Goal: Task Accomplishment & Management: Complete application form

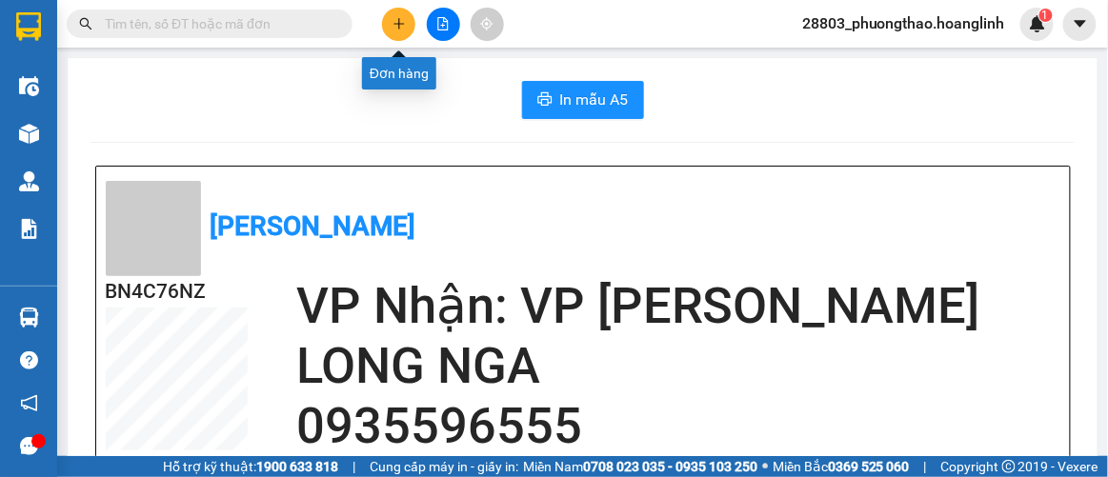
click at [407, 22] on button at bounding box center [398, 24] width 33 height 33
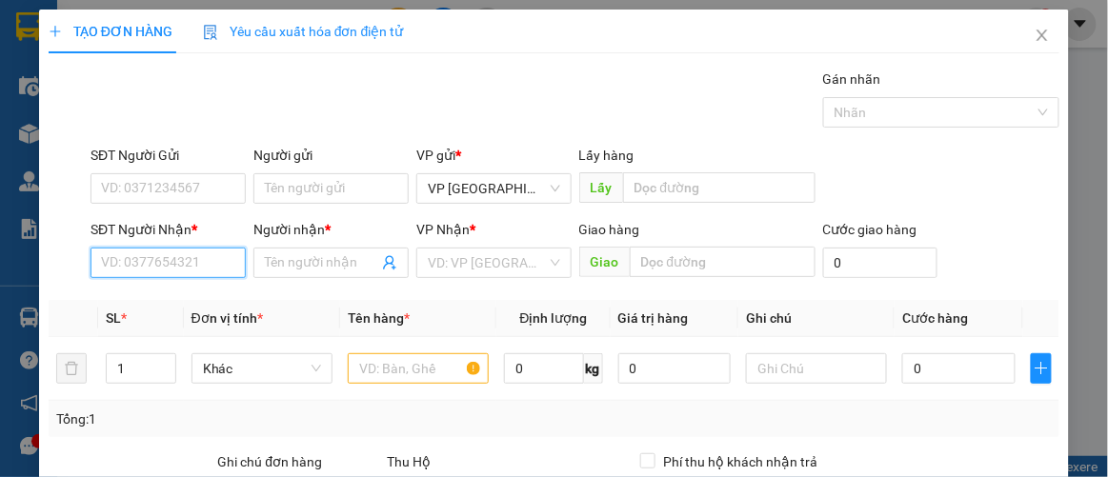
click at [169, 267] on input "SĐT Người Nhận *" at bounding box center [168, 263] width 155 height 30
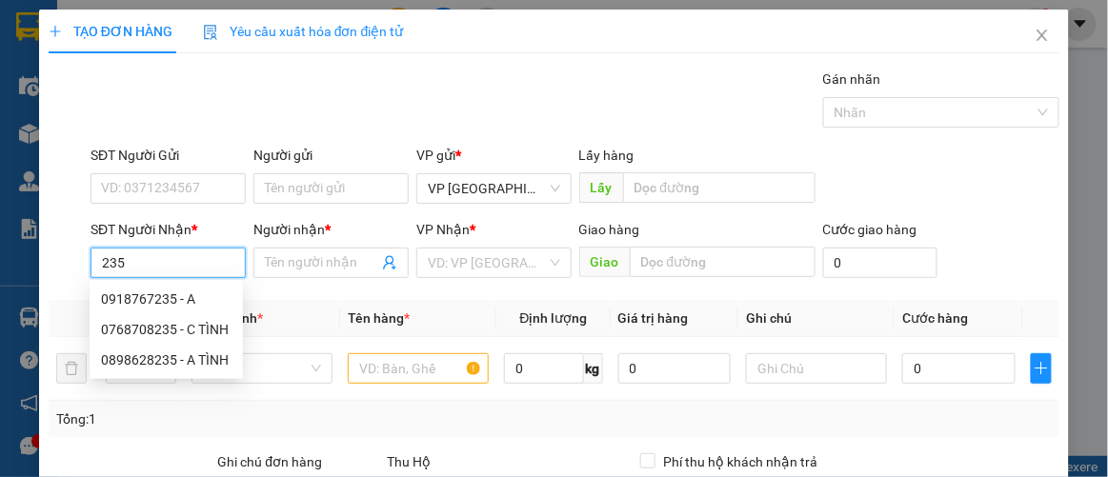
click at [91, 270] on input "235" at bounding box center [168, 263] width 155 height 30
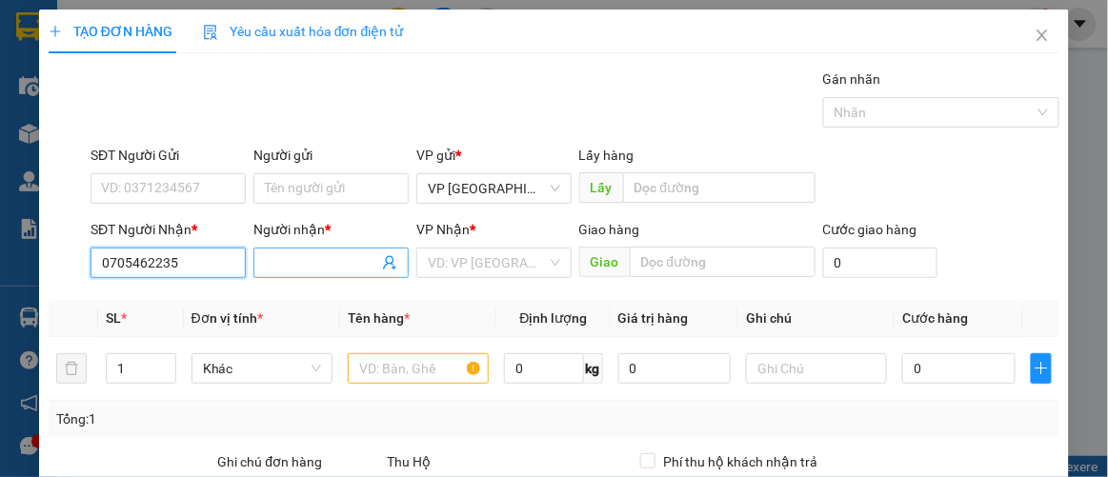
type input "0705462235"
click at [327, 261] on input "Người nhận *" at bounding box center [321, 262] width 113 height 21
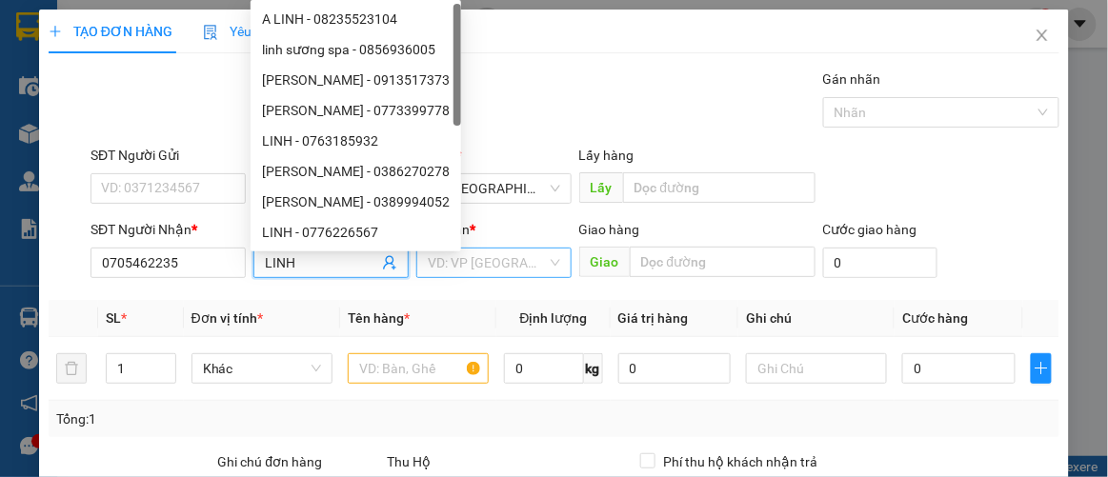
type input "LINH"
click at [522, 266] on input "search" at bounding box center [487, 263] width 119 height 29
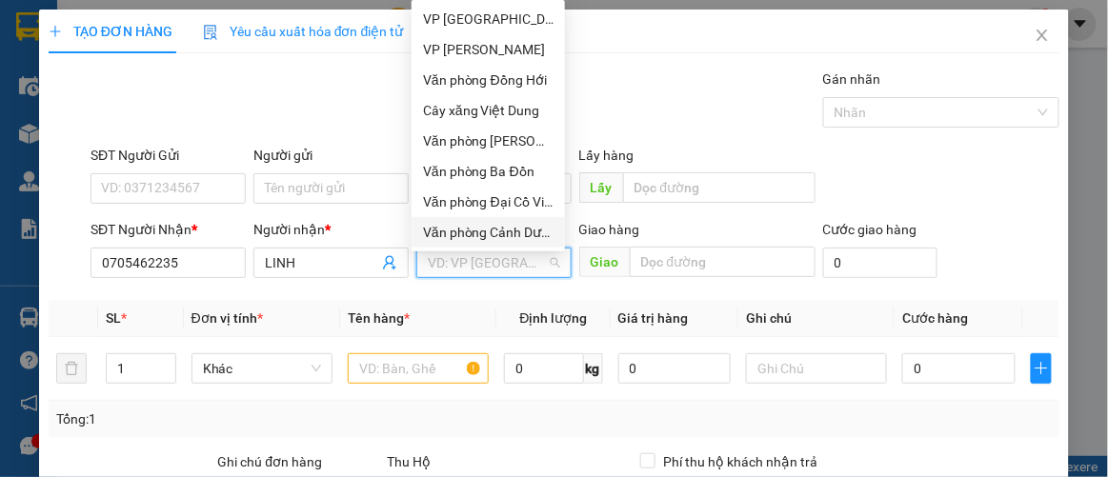
scroll to position [91, 0]
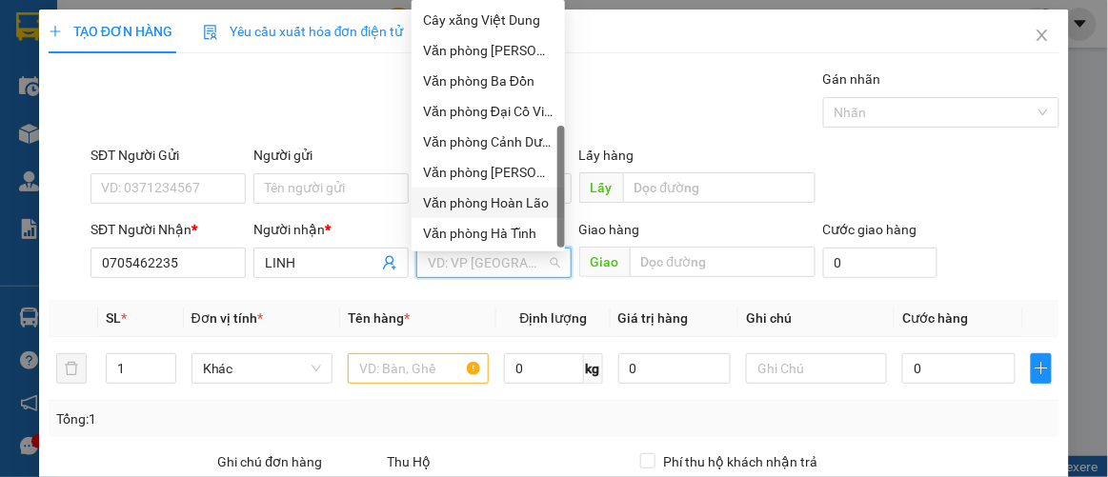
click at [511, 204] on div "Văn phòng Hoàn Lão" at bounding box center [488, 202] width 131 height 21
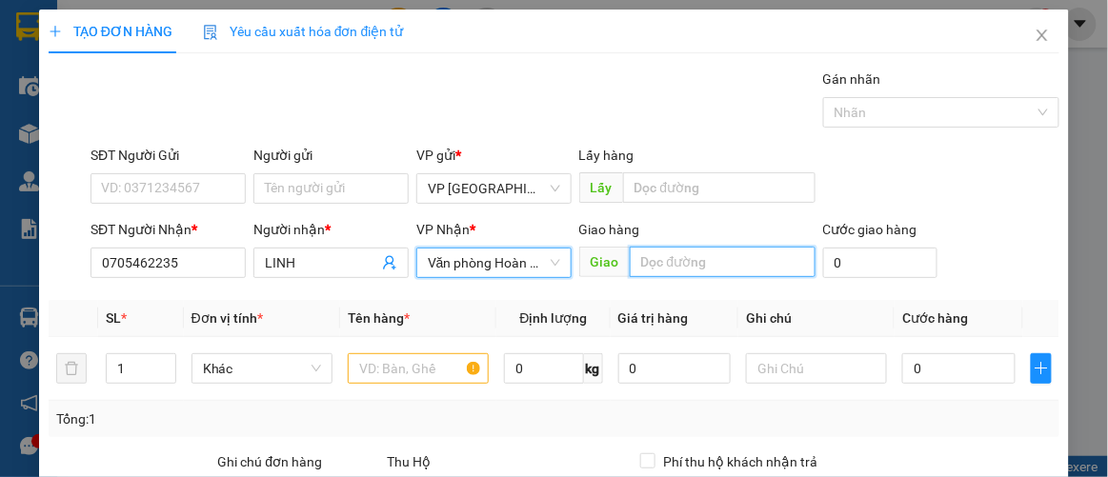
click at [713, 266] on input "text" at bounding box center [723, 262] width 186 height 30
type input "TROOC"
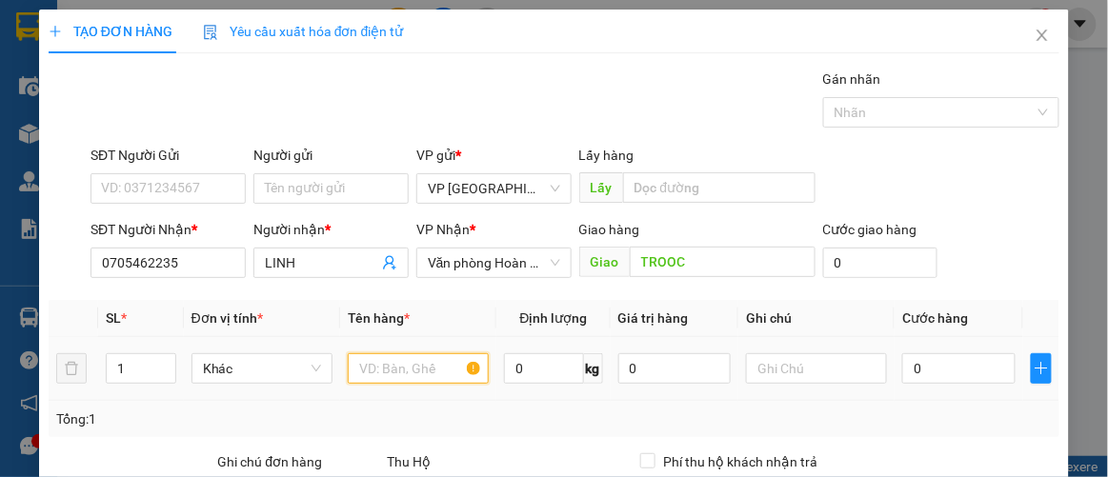
click at [412, 374] on input "text" at bounding box center [418, 368] width 141 height 30
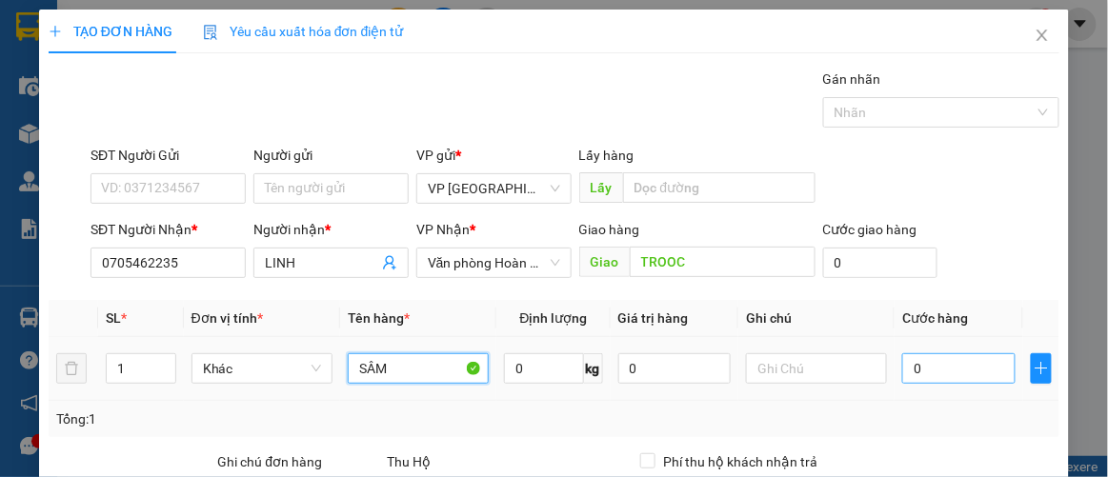
type input "SÂM"
click at [932, 381] on input "0" at bounding box center [958, 368] width 112 height 30
type input "005"
type input "5"
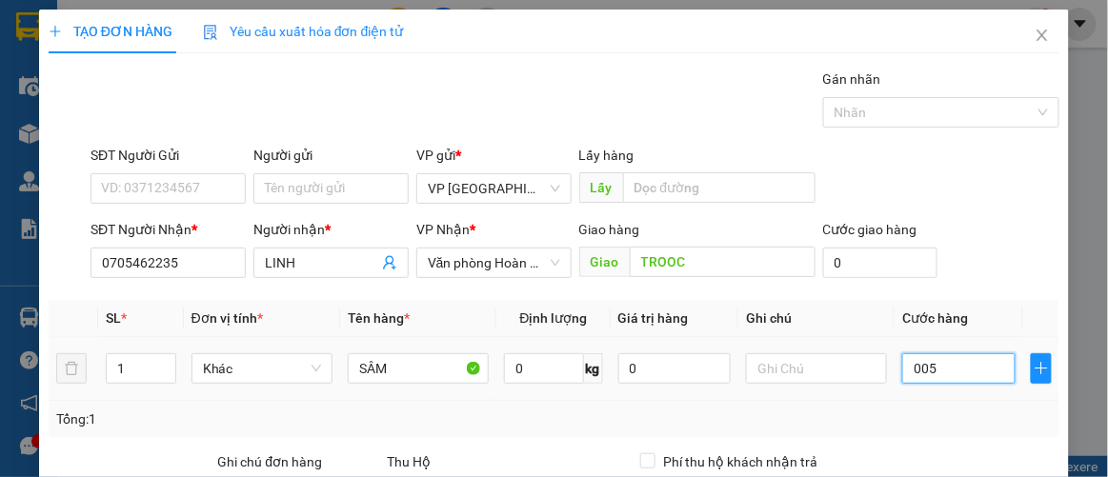
type input "0.050"
type input "50"
type input "50.000"
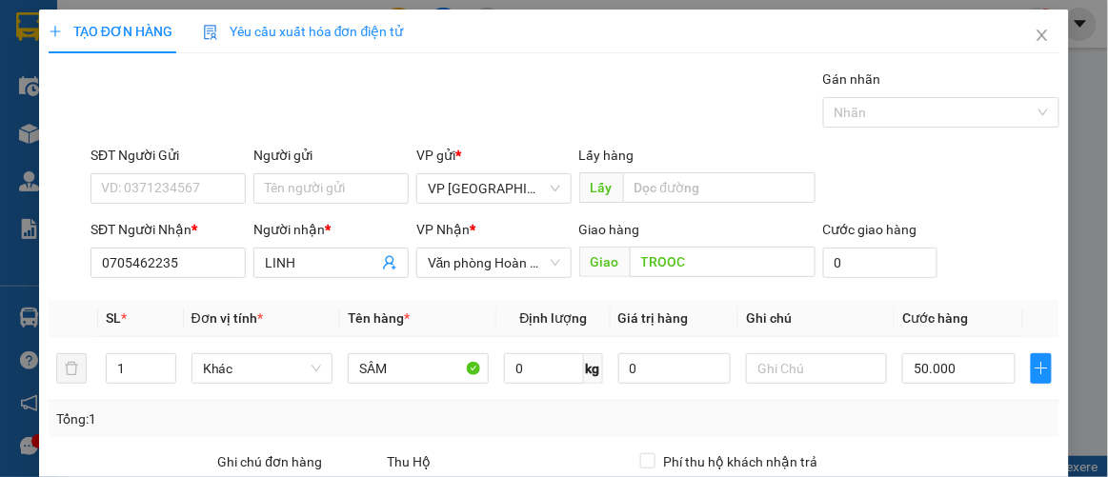
click at [837, 426] on div "Tổng: 1" at bounding box center [554, 419] width 996 height 21
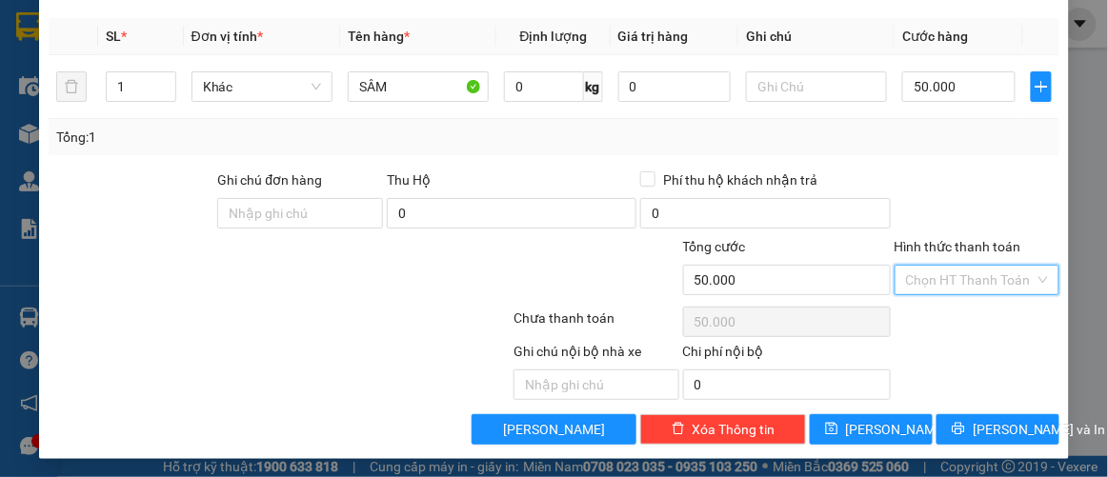
click at [970, 281] on input "Hình thức thanh toán" at bounding box center [971, 280] width 130 height 29
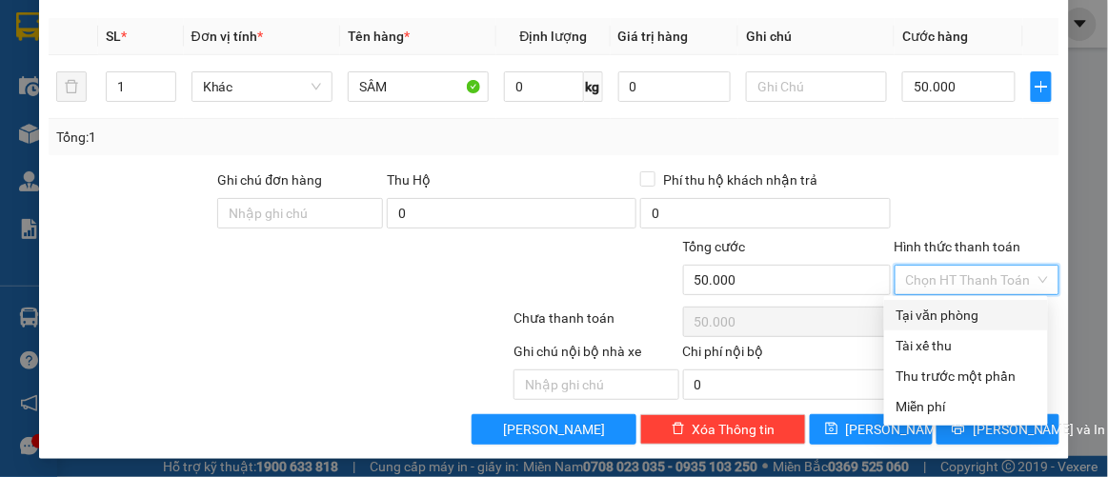
click at [949, 312] on div "Tại văn phòng" at bounding box center [965, 315] width 141 height 21
type input "0"
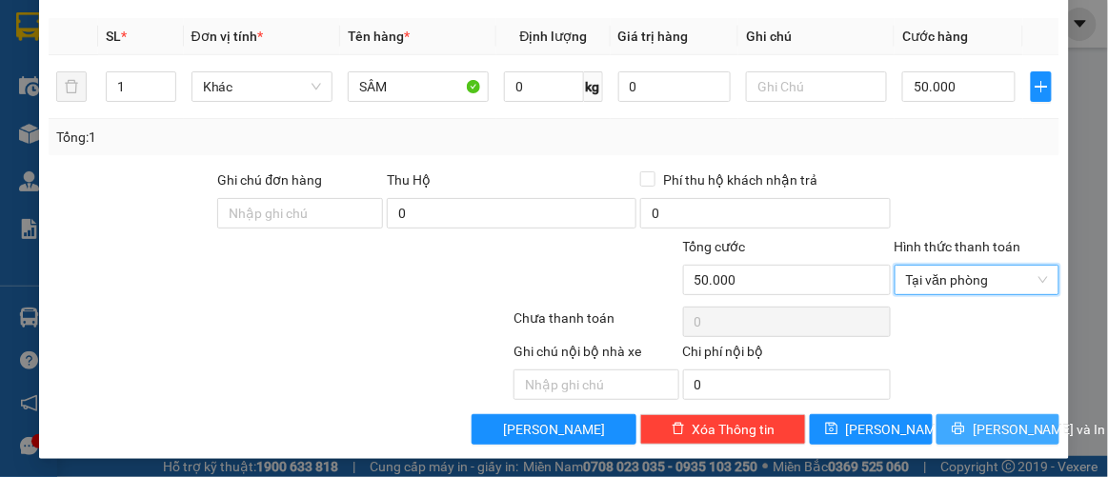
click at [975, 430] on span "[PERSON_NAME] và In" at bounding box center [1039, 429] width 133 height 21
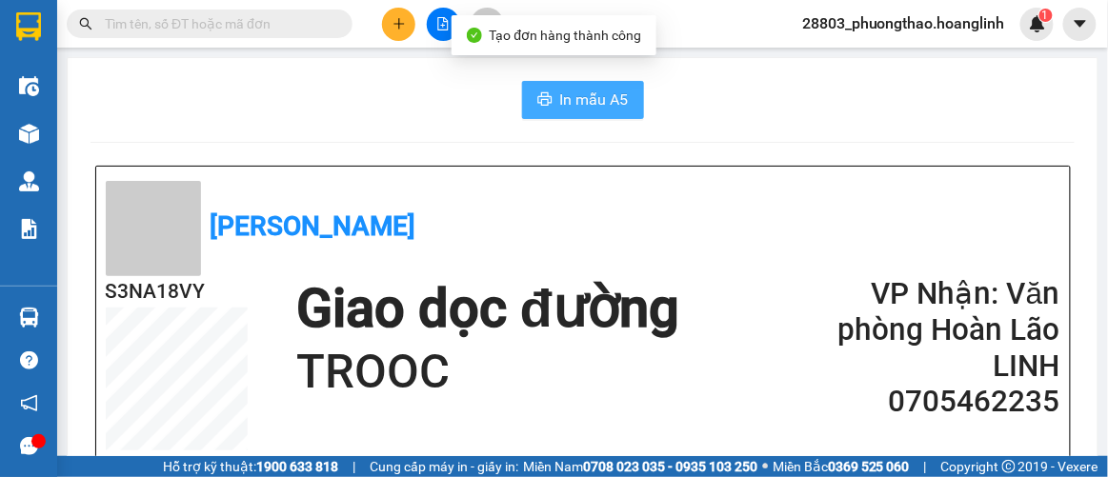
click at [608, 100] on span "In mẫu A5" at bounding box center [594, 100] width 69 height 24
click at [582, 92] on span "In mẫu A5" at bounding box center [594, 100] width 69 height 24
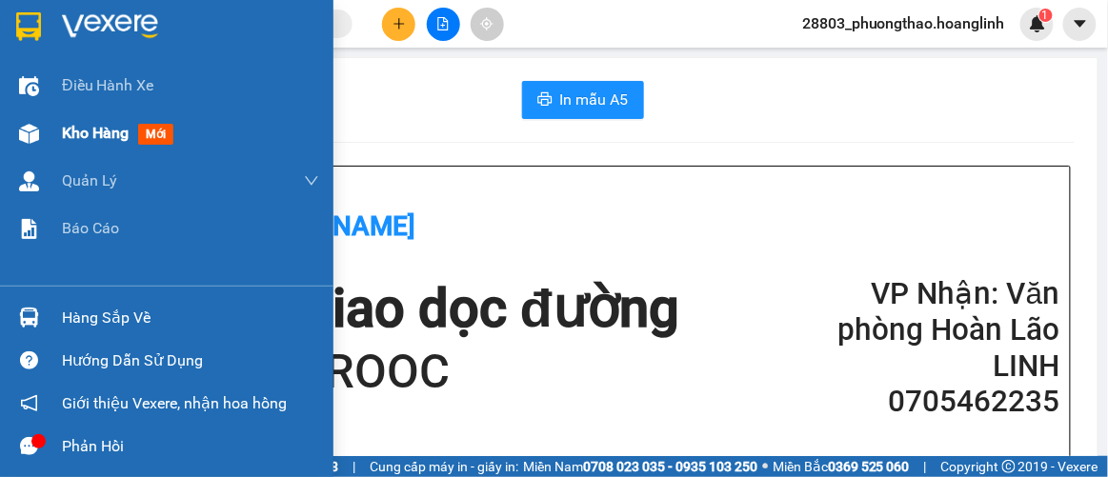
click at [91, 141] on span "Kho hàng" at bounding box center [95, 133] width 67 height 18
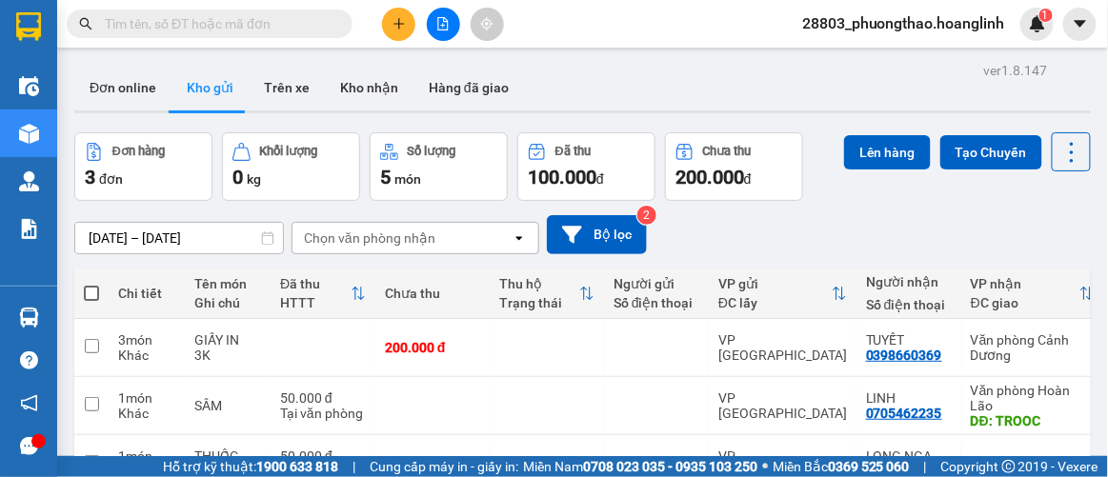
scroll to position [88, 0]
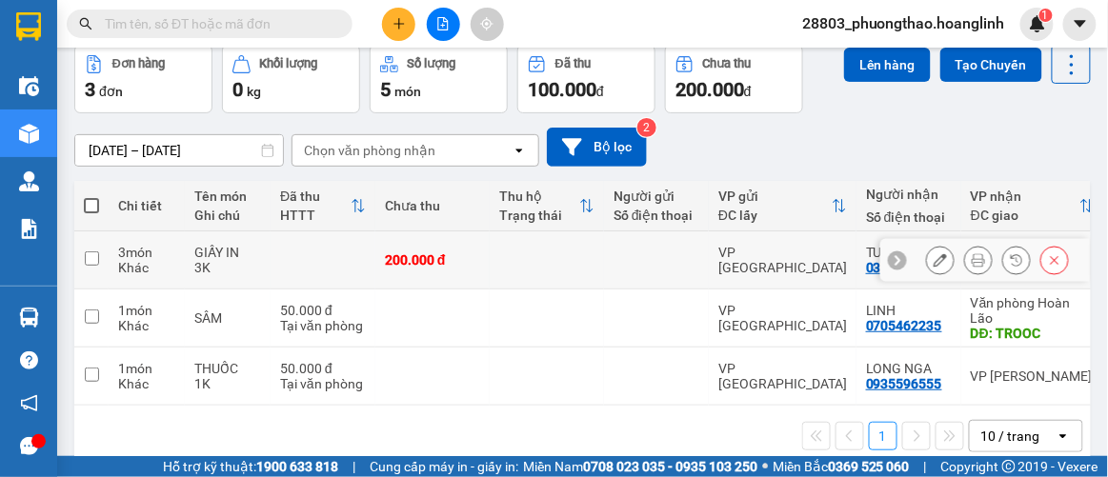
click at [972, 256] on icon at bounding box center [978, 259] width 13 height 13
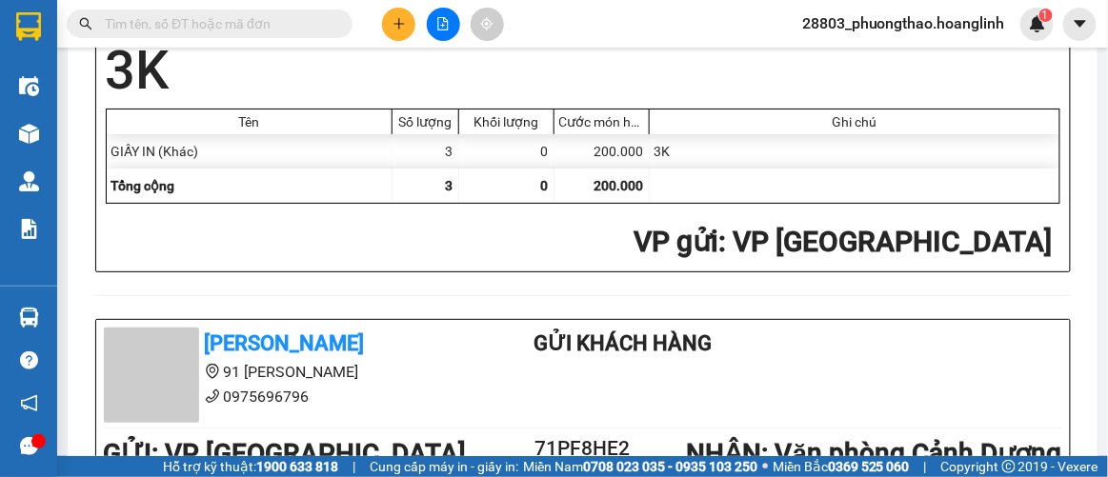
scroll to position [174, 0]
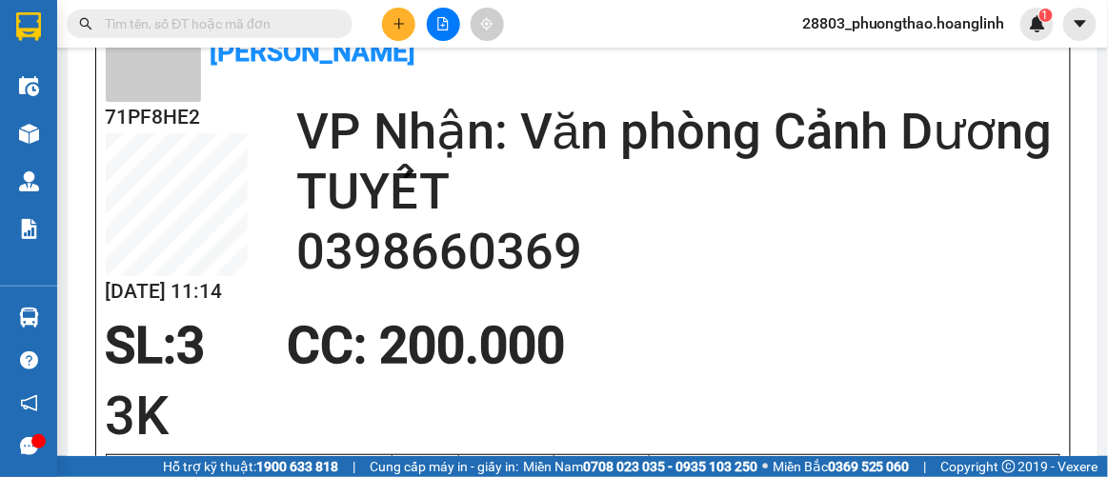
click at [437, 30] on button at bounding box center [443, 24] width 33 height 33
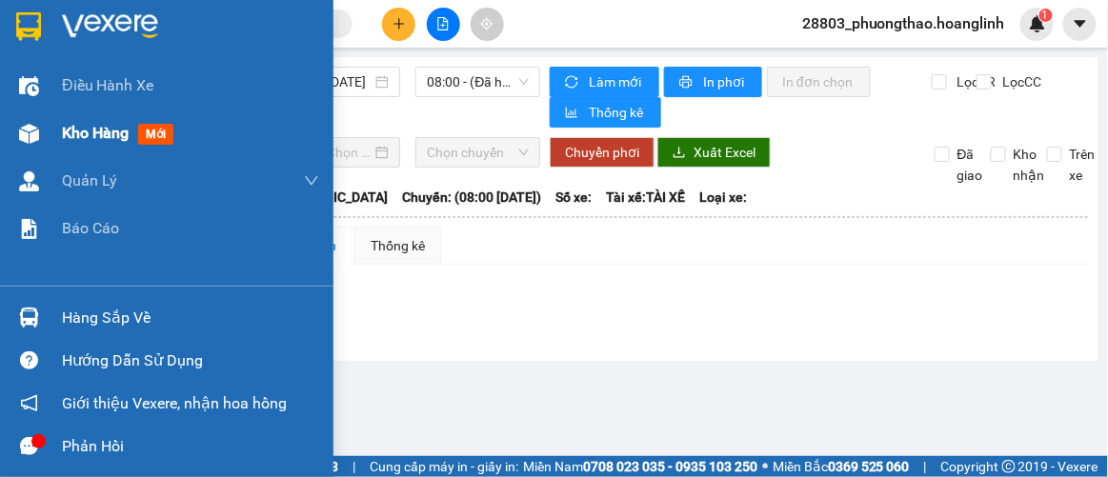
click at [98, 140] on span "Kho hàng" at bounding box center [95, 133] width 67 height 18
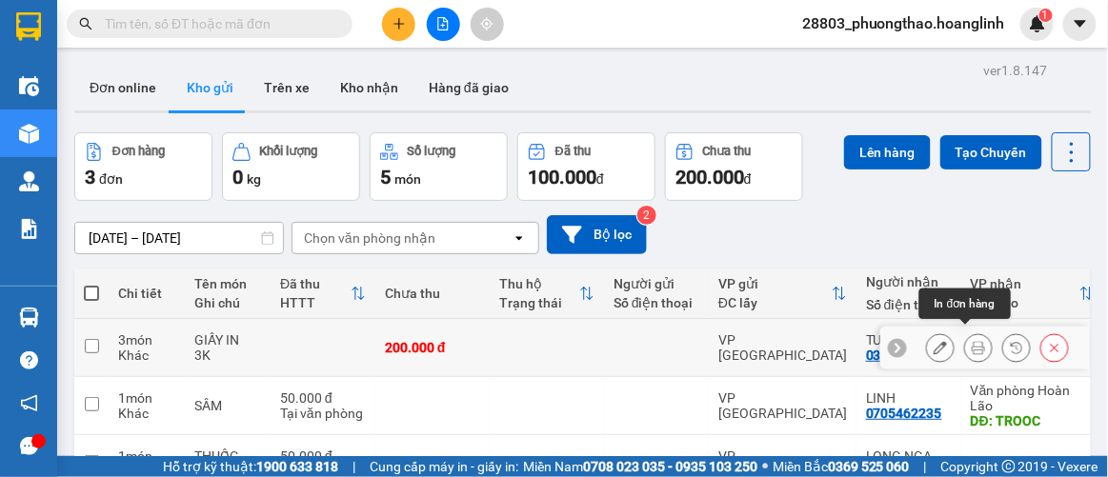
click at [972, 341] on icon at bounding box center [978, 347] width 13 height 13
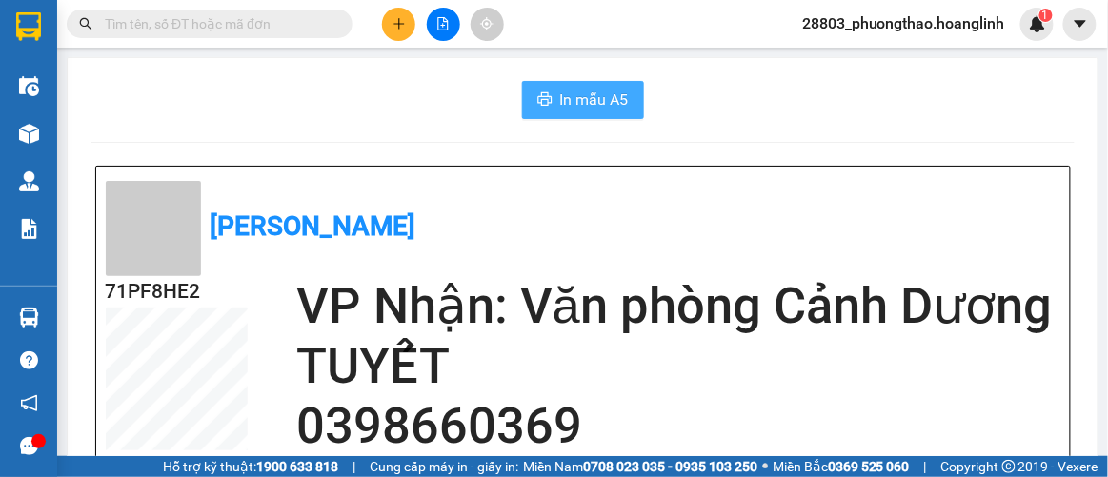
click at [596, 94] on span "In mẫu A5" at bounding box center [594, 100] width 69 height 24
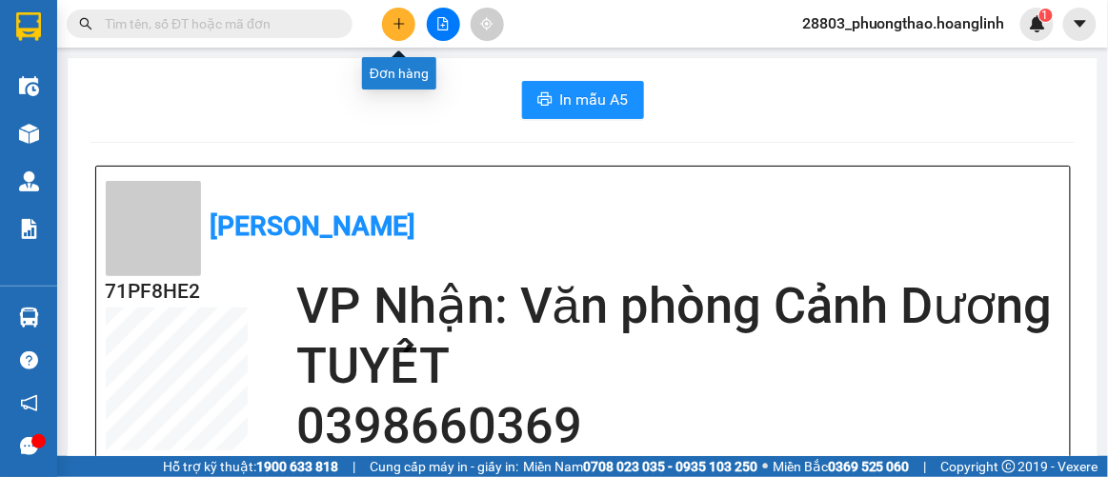
click at [389, 16] on button at bounding box center [398, 24] width 33 height 33
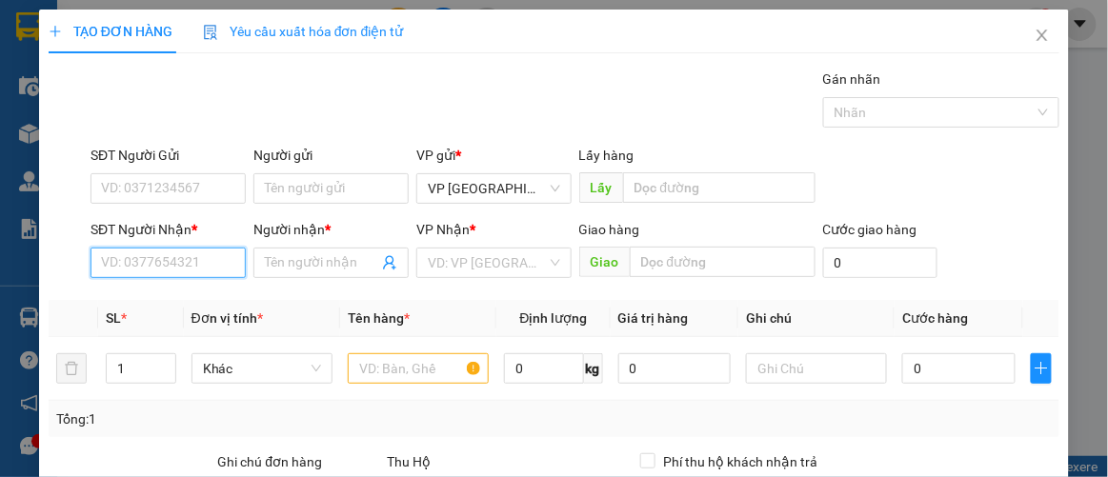
click at [187, 266] on input "SĐT Người Nhận *" at bounding box center [168, 263] width 155 height 30
